Goal: Check status

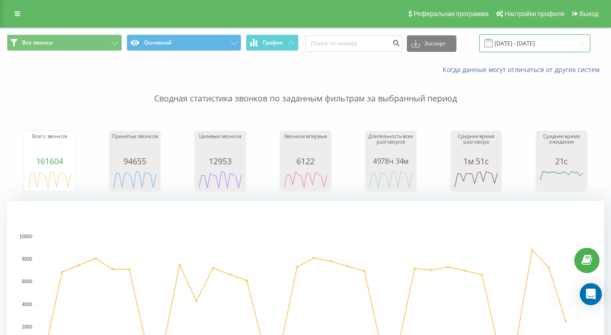
click at [522, 50] on input "[DATE] - [DATE]" at bounding box center [535, 43] width 111 height 18
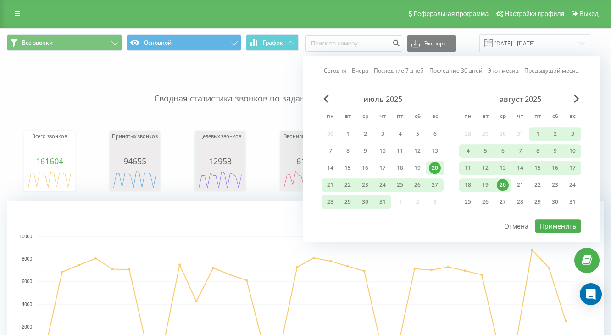
click at [328, 67] on link "Сегодня" at bounding box center [335, 71] width 22 height 9
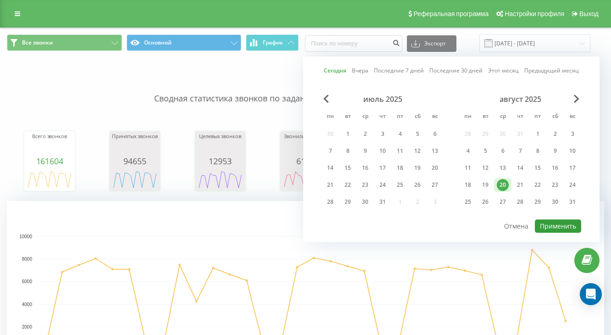
click at [560, 223] on button "Применить" at bounding box center [558, 225] width 46 height 13
type input "[DATE] - [DATE]"
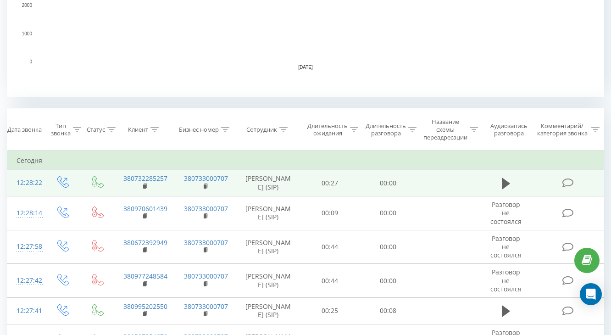
scroll to position [297, 0]
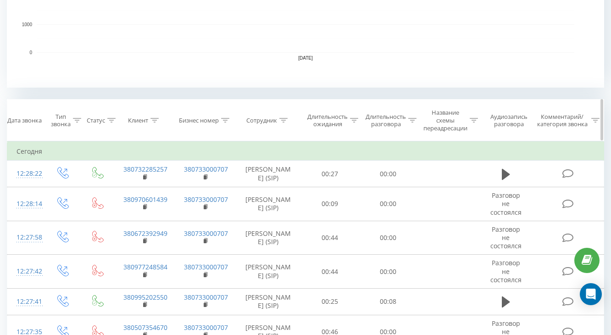
click at [284, 121] on icon at bounding box center [283, 120] width 8 height 5
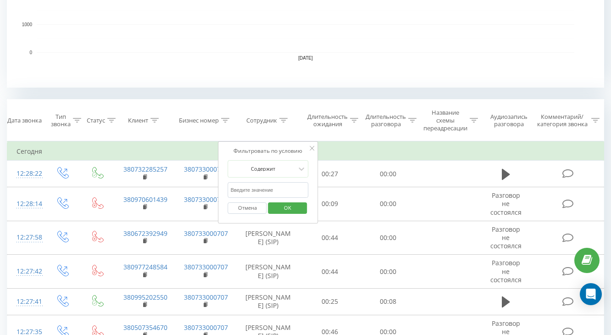
click at [257, 188] on input "text" at bounding box center [268, 190] width 81 height 16
type input "[PERSON_NAME]"
click at [291, 207] on span "OK" at bounding box center [288, 208] width 26 height 14
